Goal: Information Seeking & Learning: Learn about a topic

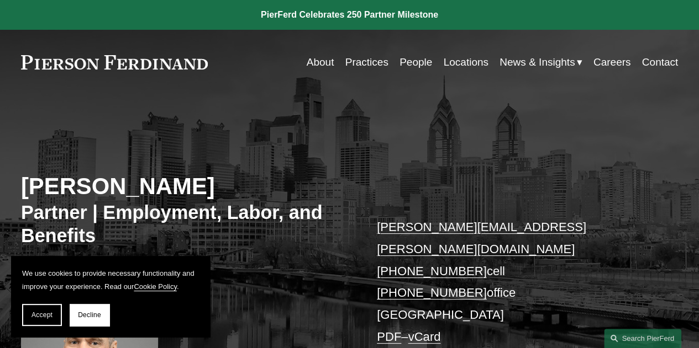
click at [315, 64] on link "About" at bounding box center [321, 62] width 28 height 21
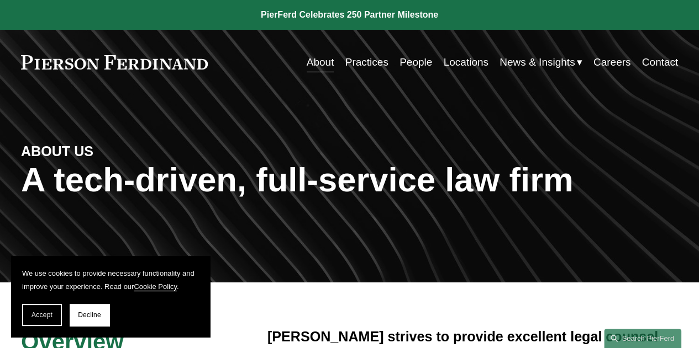
click at [409, 64] on link "People" at bounding box center [415, 62] width 33 height 21
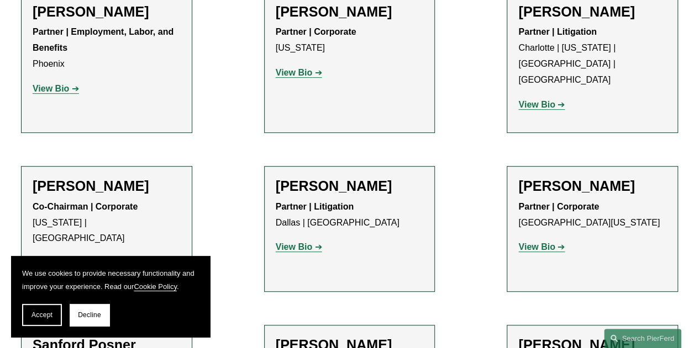
scroll to position [10824, 0]
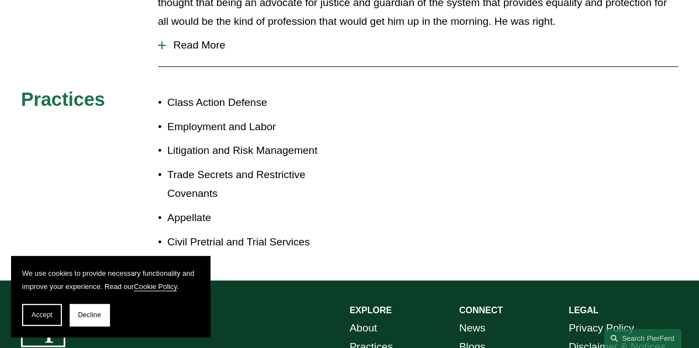
scroll to position [442, 0]
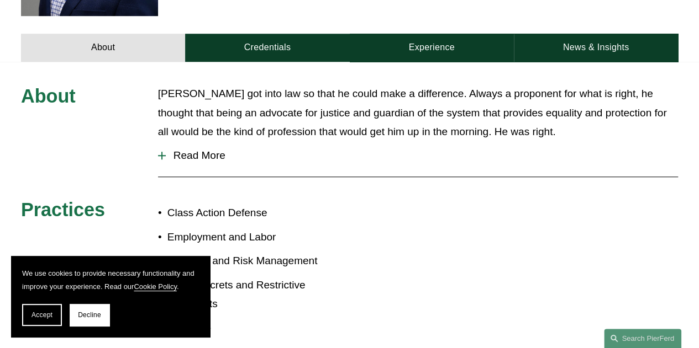
click at [163, 152] on div at bounding box center [162, 156] width 8 height 8
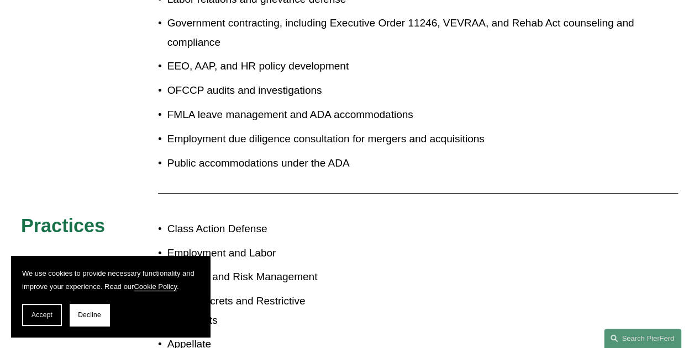
scroll to position [2116, 0]
